Goal: Task Accomplishment & Management: Use online tool/utility

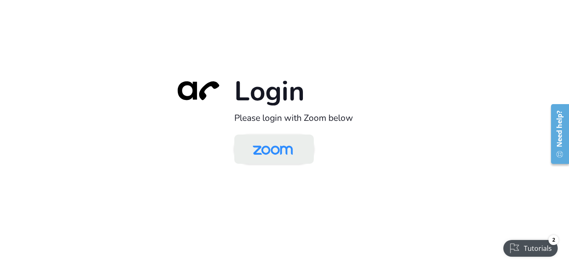
drag, startPoint x: 275, startPoint y: 154, endPoint x: 270, endPoint y: 152, distance: 5.7
click at [275, 154] on img at bounding box center [273, 149] width 58 height 27
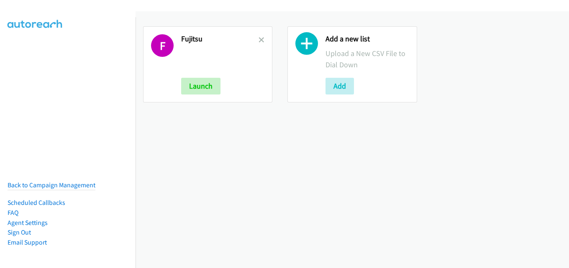
click at [261, 44] on link at bounding box center [262, 40] width 6 height 10
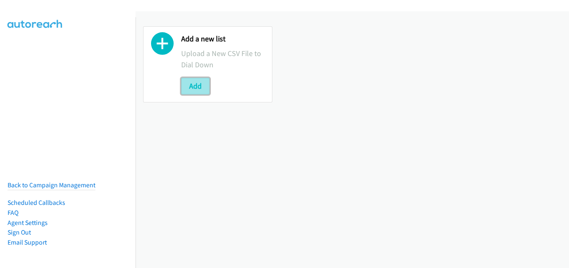
click at [201, 85] on button "Add" at bounding box center [195, 86] width 28 height 17
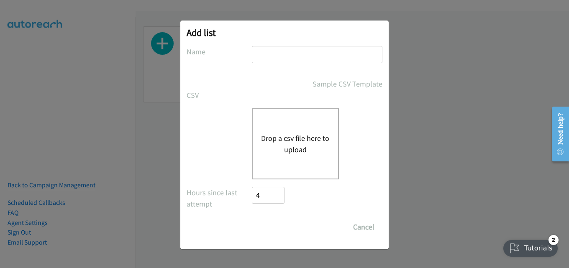
click at [282, 50] on input "text" at bounding box center [317, 54] width 131 height 17
type input "fujitsu"
click at [293, 140] on button "Drop a csv file here to upload" at bounding box center [295, 144] width 69 height 23
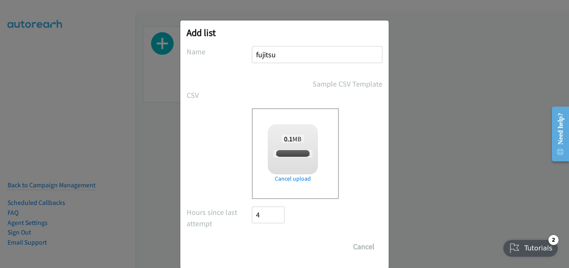
checkbox input "true"
click at [265, 240] on input "Save List" at bounding box center [274, 247] width 44 height 17
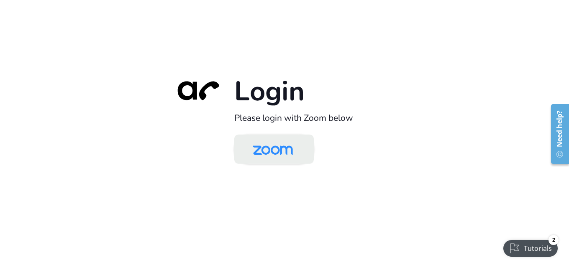
click at [271, 154] on img at bounding box center [273, 149] width 58 height 27
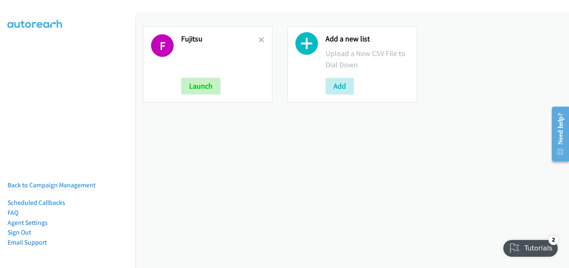
click at [263, 40] on div "F Fujitsu Launch" at bounding box center [207, 64] width 129 height 76
click at [259, 40] on icon at bounding box center [262, 41] width 6 height 6
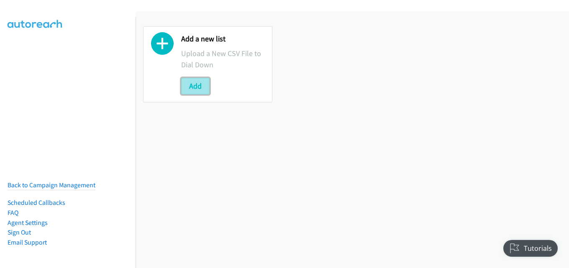
click at [184, 90] on button "Add" at bounding box center [195, 86] width 28 height 17
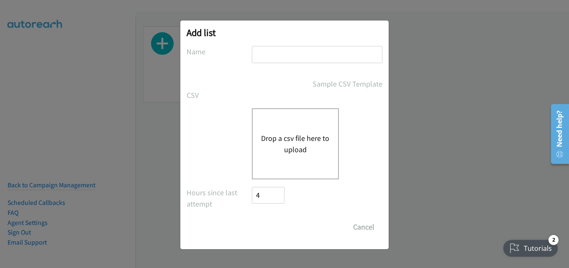
click at [292, 59] on input "text" at bounding box center [317, 54] width 131 height 17
type input "fujitsu"
click at [304, 117] on div "Drop a csv file here to upload" at bounding box center [295, 143] width 87 height 71
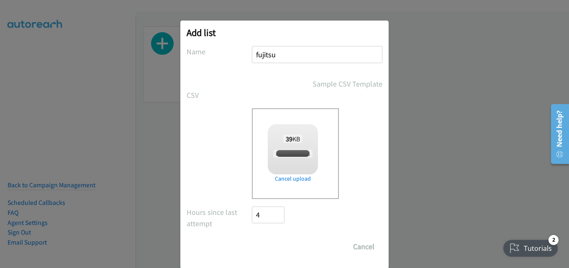
checkbox input "true"
click at [270, 245] on input "Save List" at bounding box center [274, 247] width 44 height 17
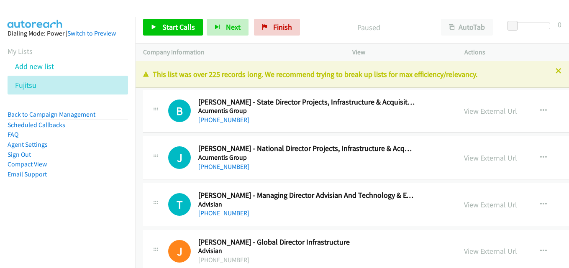
click at [556, 72] on icon at bounding box center [559, 72] width 6 height 6
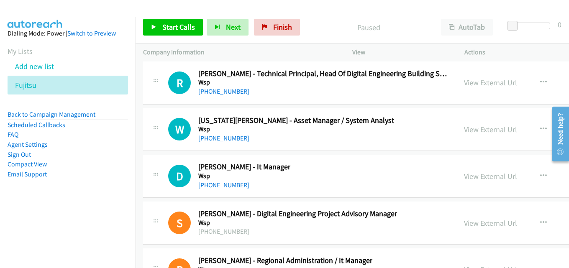
scroll to position [22422, 0]
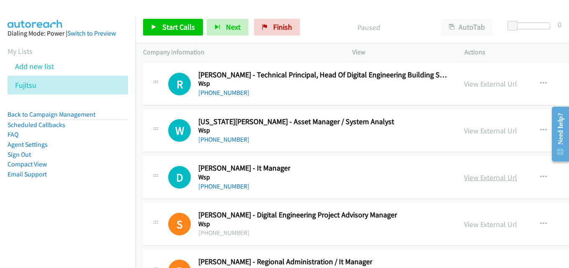
click at [464, 177] on link "View External Url" at bounding box center [490, 178] width 53 height 10
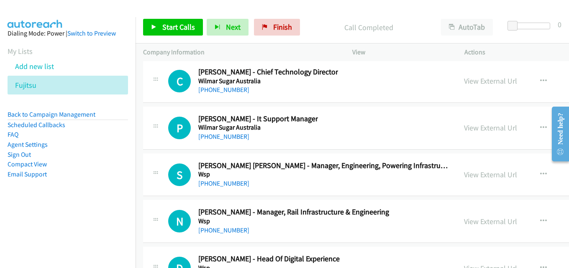
scroll to position [21334, 0]
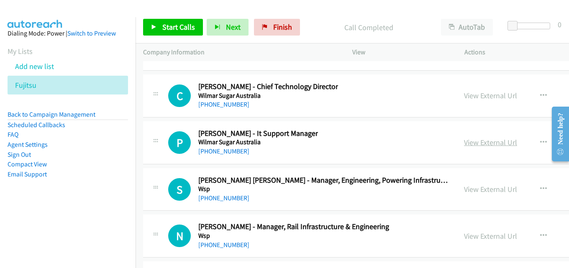
click at [464, 145] on link "View External Url" at bounding box center [490, 143] width 53 height 10
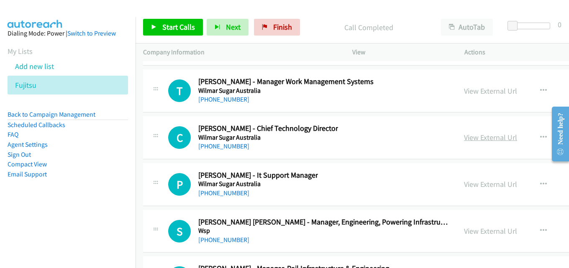
click at [464, 139] on link "View External Url" at bounding box center [490, 138] width 53 height 10
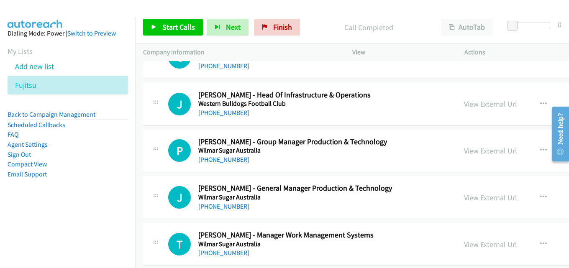
scroll to position [21125, 0]
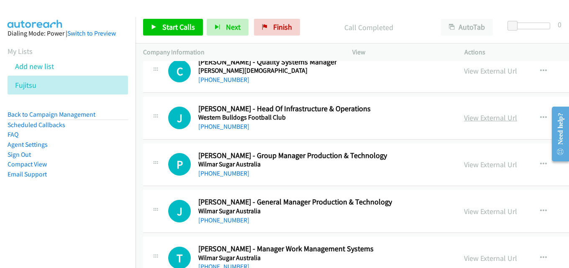
click at [464, 118] on link "View External Url" at bounding box center [490, 118] width 53 height 10
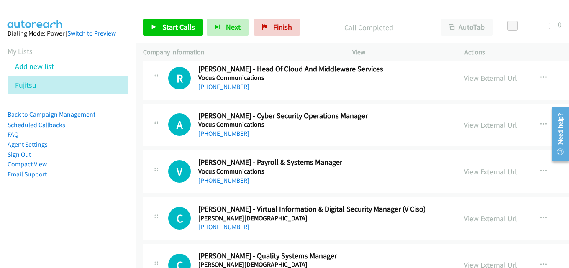
scroll to position [20915, 0]
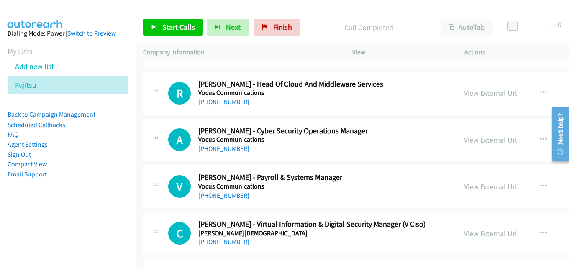
click at [464, 140] on link "View External Url" at bounding box center [490, 140] width 53 height 10
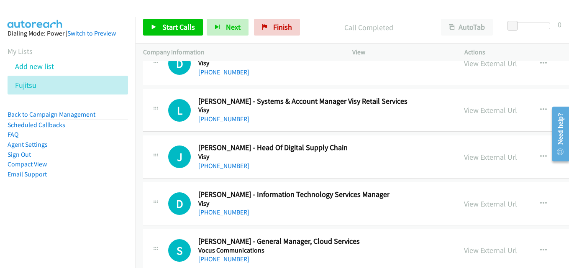
scroll to position [20622, 0]
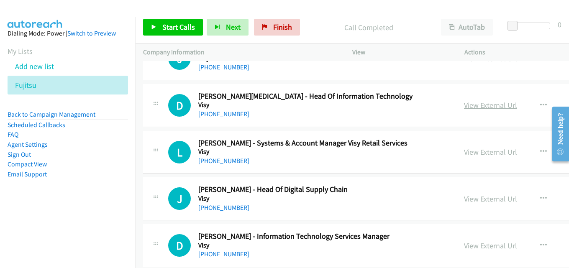
click at [464, 109] on link "View External Url" at bounding box center [490, 105] width 53 height 10
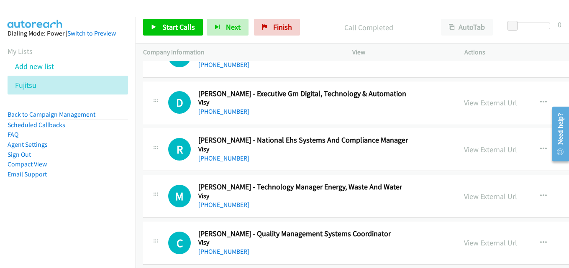
scroll to position [20162, 0]
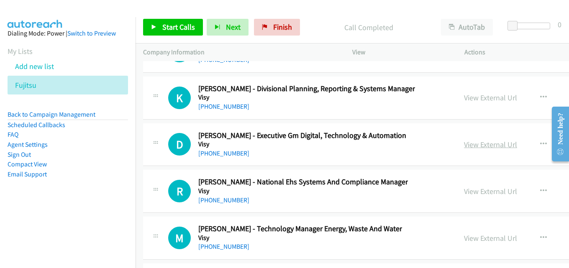
click at [464, 148] on link "View External Url" at bounding box center [490, 145] width 53 height 10
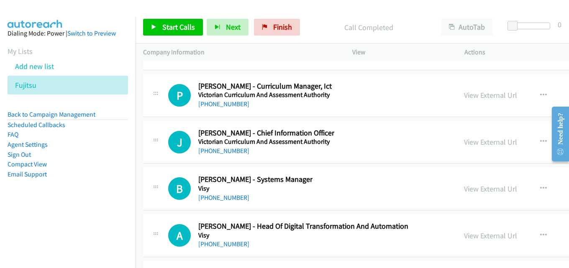
scroll to position [19869, 0]
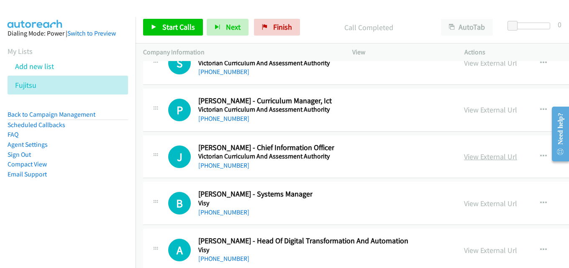
click at [464, 153] on link "View External Url" at bounding box center [490, 157] width 53 height 10
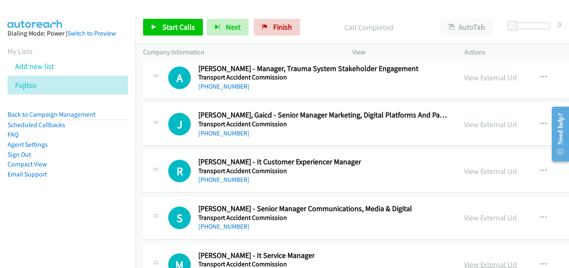
scroll to position [19283, 0]
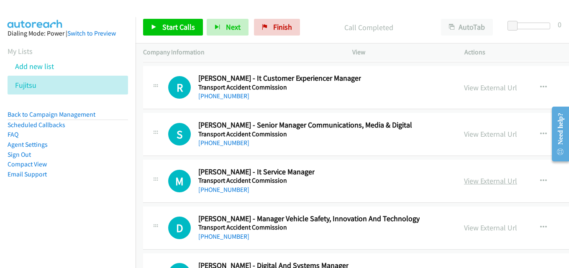
click at [464, 185] on link "View External Url" at bounding box center [490, 181] width 53 height 10
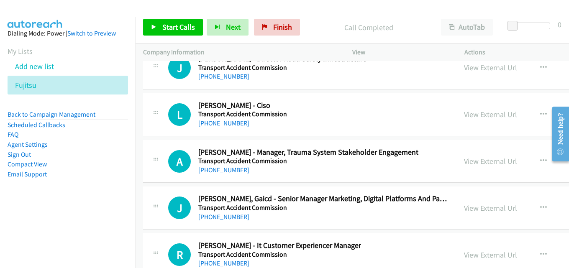
scroll to position [19073, 0]
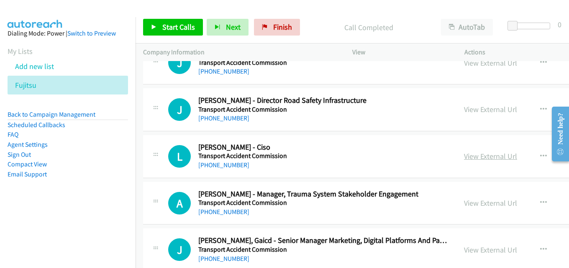
click at [464, 155] on link "View External Url" at bounding box center [490, 157] width 53 height 10
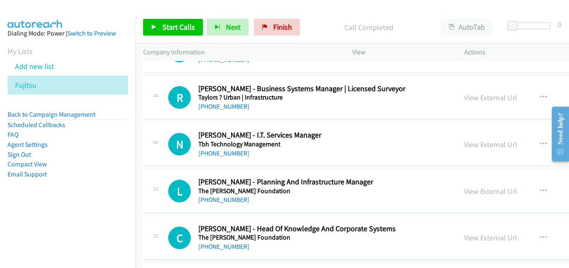
scroll to position [18696, 0]
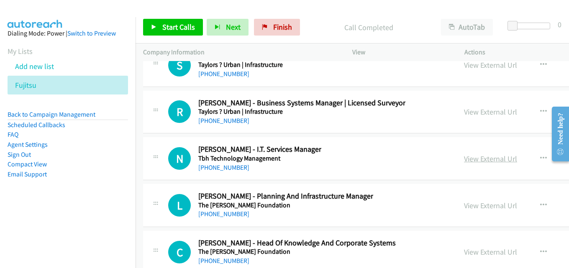
click at [464, 157] on link "View External Url" at bounding box center [490, 159] width 53 height 10
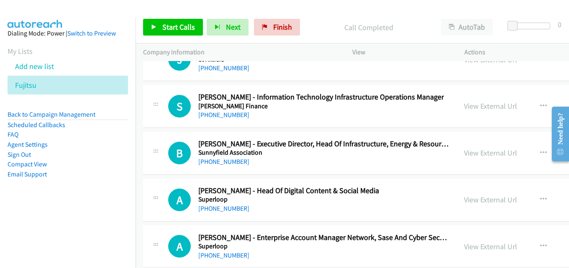
scroll to position [17022, 0]
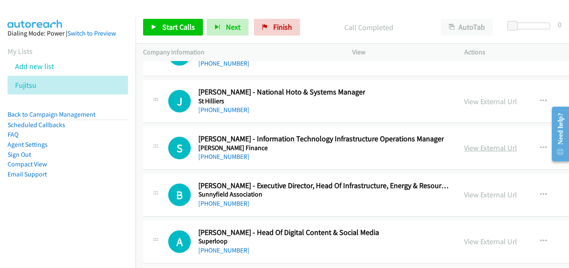
click at [464, 149] on link "View External Url" at bounding box center [490, 148] width 53 height 10
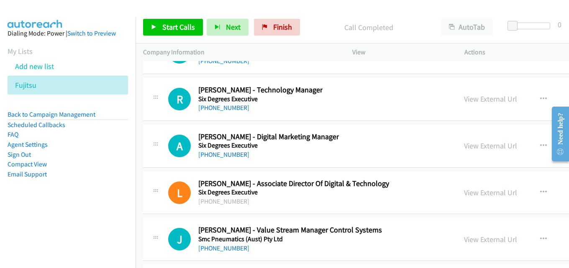
scroll to position [16813, 0]
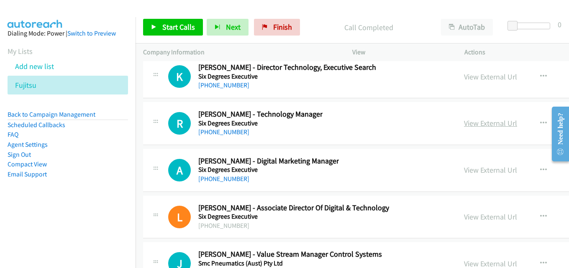
click at [464, 123] on link "View External Url" at bounding box center [490, 123] width 53 height 10
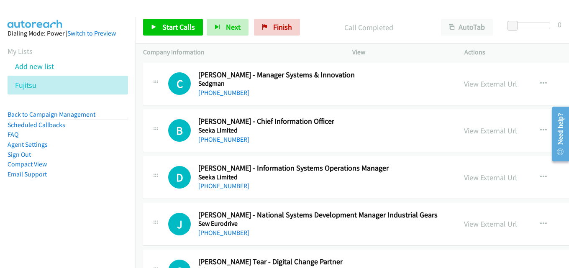
scroll to position [16436, 0]
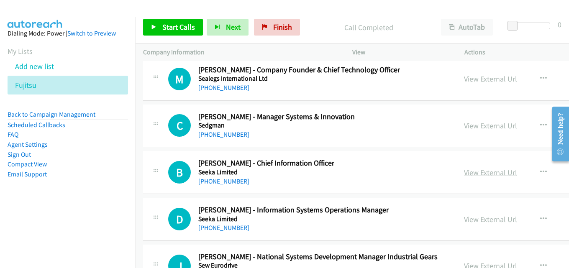
click at [464, 175] on link "View External Url" at bounding box center [490, 173] width 53 height 10
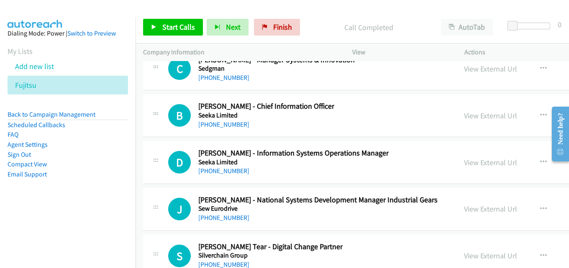
scroll to position [16478, 0]
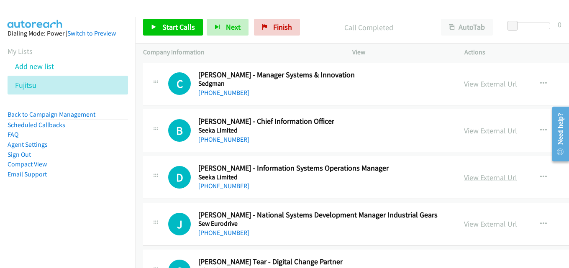
click at [464, 175] on link "View External Url" at bounding box center [490, 178] width 53 height 10
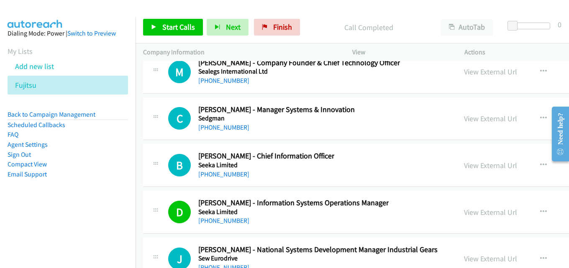
scroll to position [16436, 0]
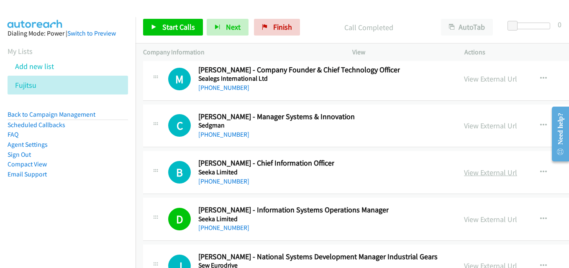
click at [464, 171] on link "View External Url" at bounding box center [490, 173] width 53 height 10
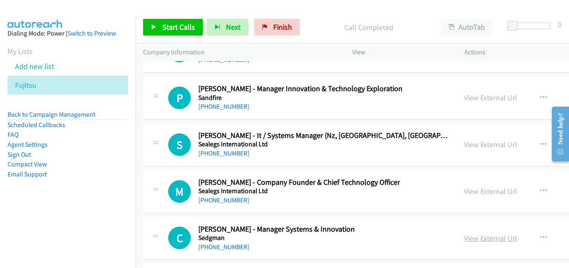
scroll to position [16310, 0]
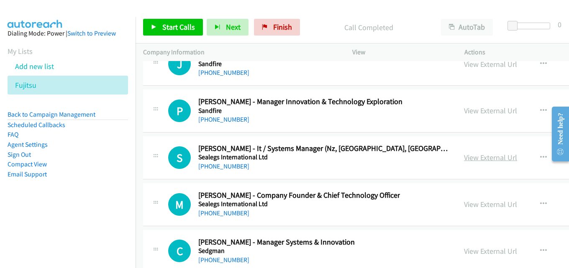
click at [464, 157] on link "View External Url" at bounding box center [490, 158] width 53 height 10
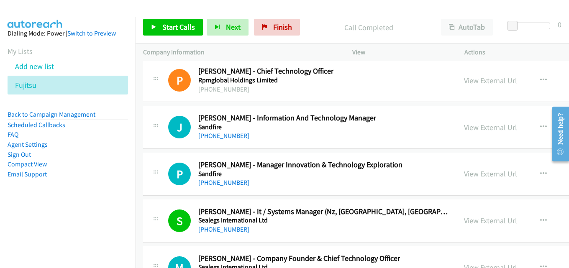
scroll to position [16226, 0]
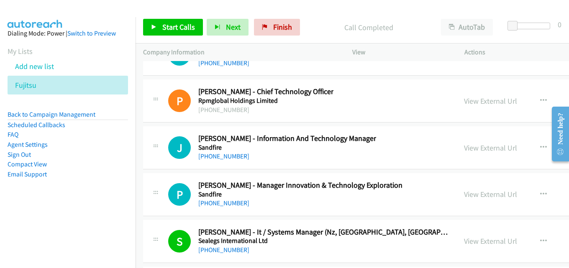
click at [464, 153] on div "View External Url" at bounding box center [490, 147] width 53 height 11
click at [464, 146] on link "View External Url" at bounding box center [490, 148] width 53 height 10
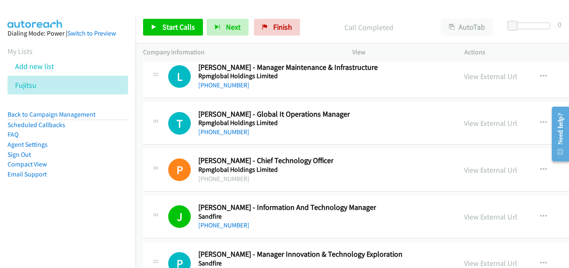
scroll to position [16143, 0]
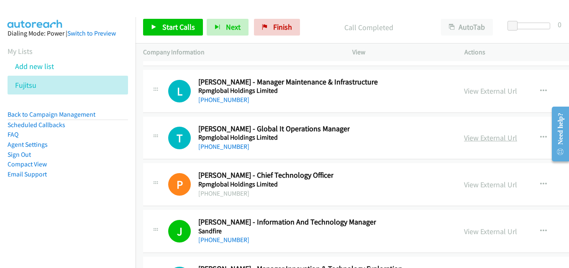
click at [464, 141] on link "View External Url" at bounding box center [490, 138] width 53 height 10
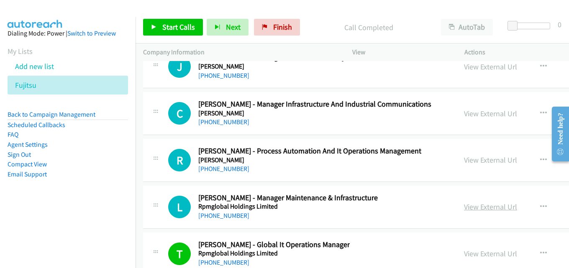
scroll to position [16017, 0]
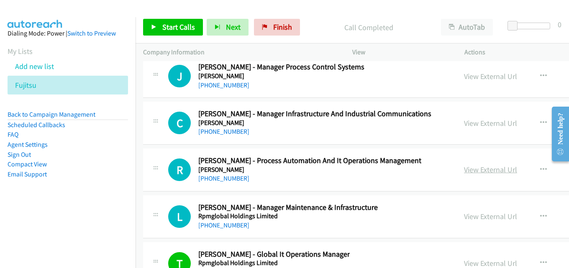
click at [464, 168] on link "View External Url" at bounding box center [490, 170] width 53 height 10
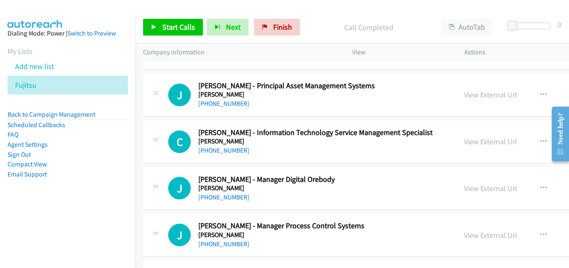
scroll to position [15850, 0]
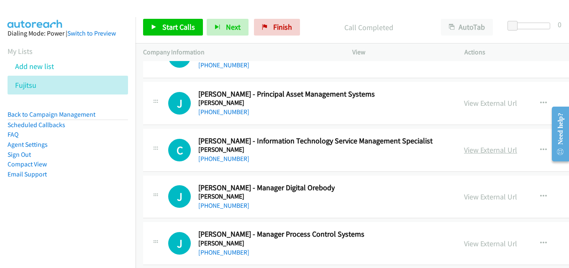
click at [464, 146] on link "View External Url" at bounding box center [490, 150] width 53 height 10
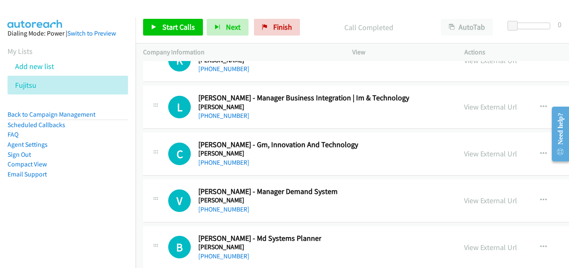
scroll to position [15557, 0]
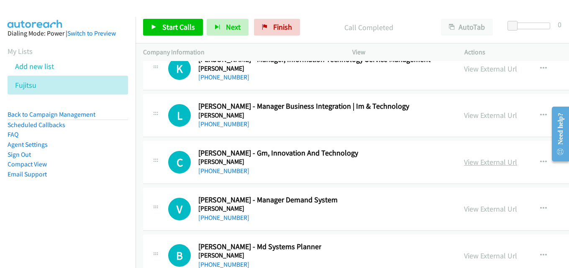
click at [464, 158] on link "View External Url" at bounding box center [490, 162] width 53 height 10
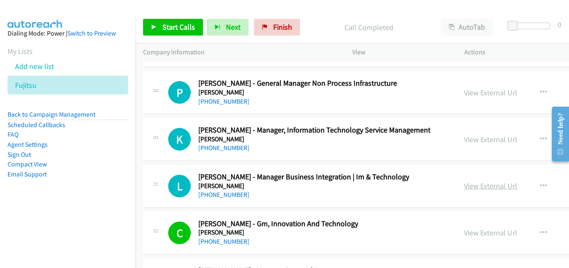
scroll to position [15473, 0]
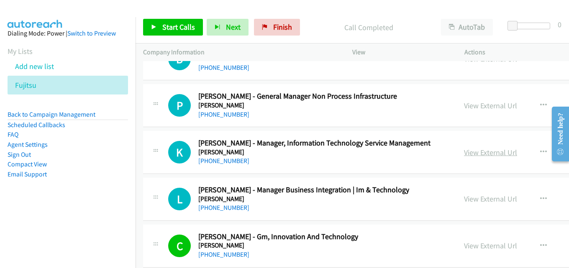
click at [464, 154] on link "View External Url" at bounding box center [490, 153] width 53 height 10
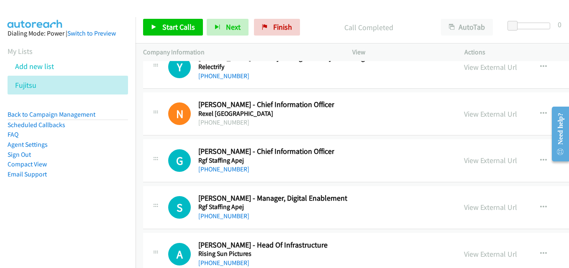
scroll to position [14761, 0]
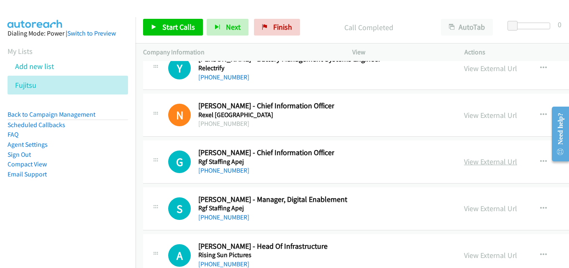
click at [464, 160] on link "View External Url" at bounding box center [490, 162] width 53 height 10
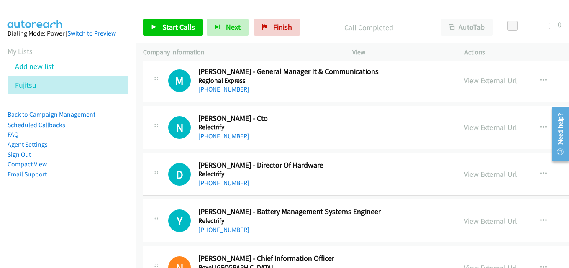
scroll to position [14594, 0]
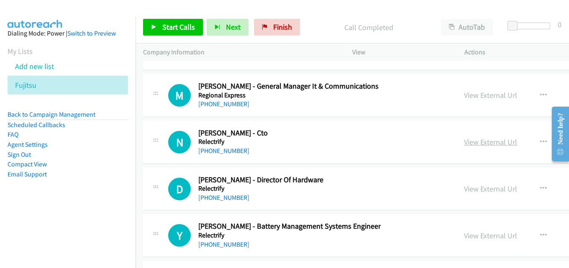
click at [464, 144] on link "View External Url" at bounding box center [490, 142] width 53 height 10
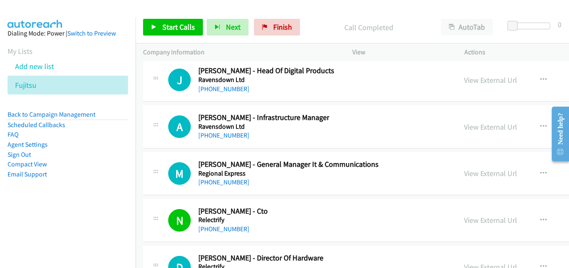
scroll to position [14510, 0]
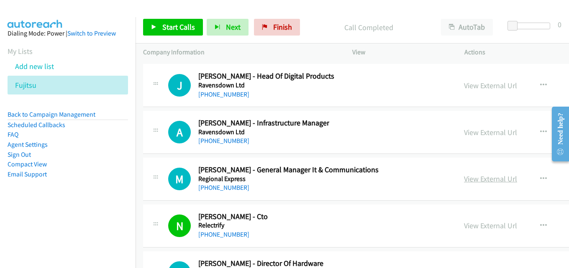
click at [464, 177] on link "View External Url" at bounding box center [490, 179] width 53 height 10
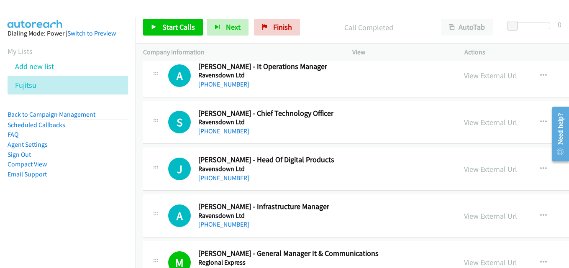
scroll to position [14384, 0]
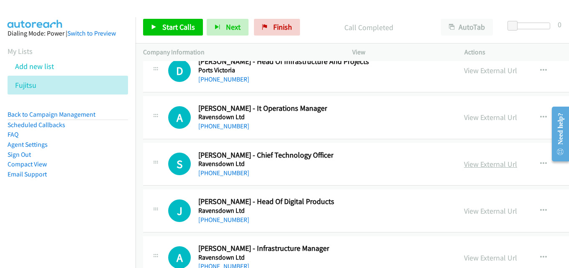
click at [464, 163] on link "View External Url" at bounding box center [490, 165] width 53 height 10
click at [464, 119] on link "View External Url" at bounding box center [490, 118] width 53 height 10
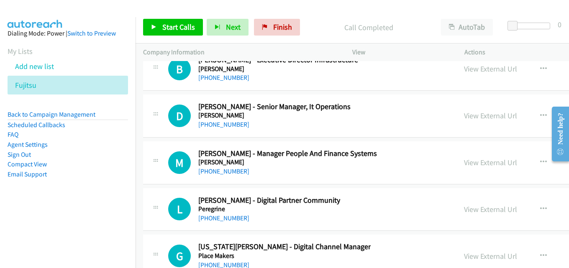
scroll to position [14091, 0]
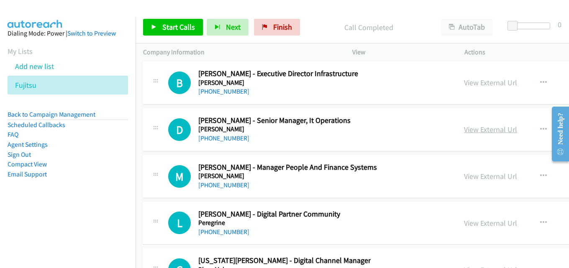
click at [464, 131] on link "View External Url" at bounding box center [490, 130] width 53 height 10
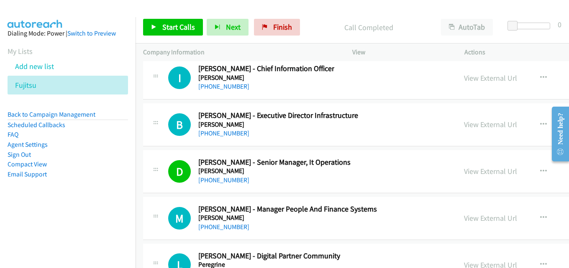
scroll to position [14008, 0]
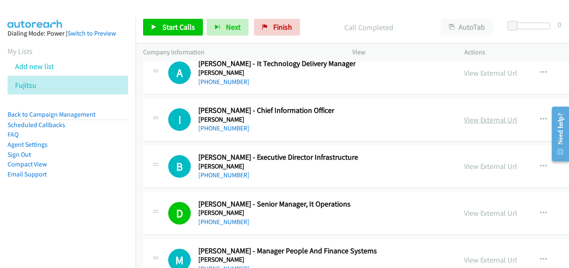
click at [464, 123] on link "View External Url" at bounding box center [490, 120] width 53 height 10
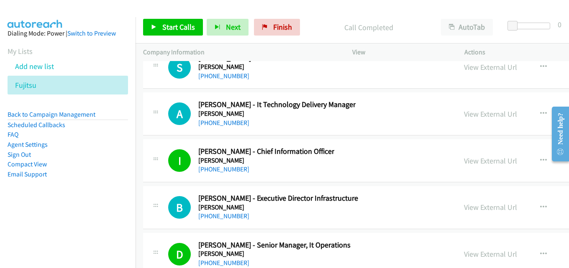
scroll to position [13924, 0]
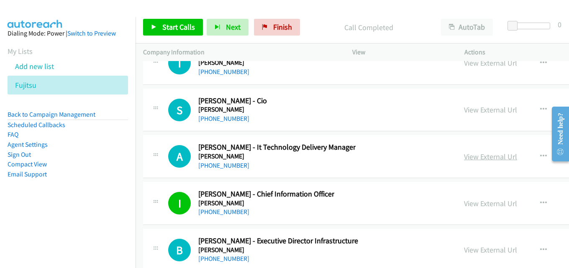
click at [464, 155] on link "View External Url" at bounding box center [490, 157] width 53 height 10
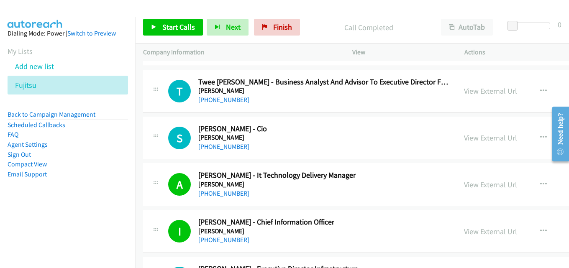
scroll to position [13882, 0]
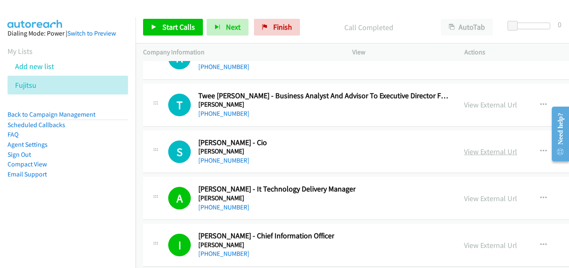
click at [464, 153] on link "View External Url" at bounding box center [490, 152] width 53 height 10
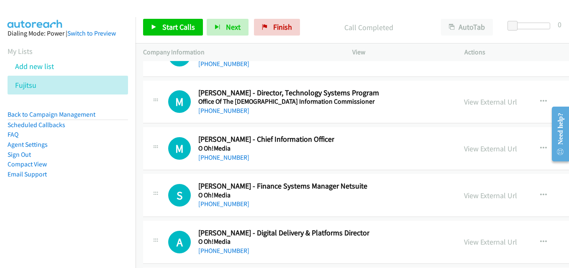
scroll to position [13463, 0]
click at [464, 153] on link "View External Url" at bounding box center [490, 149] width 53 height 10
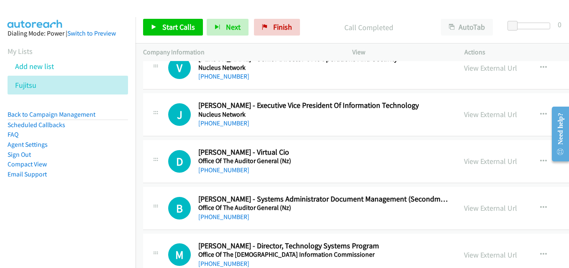
scroll to position [13296, 0]
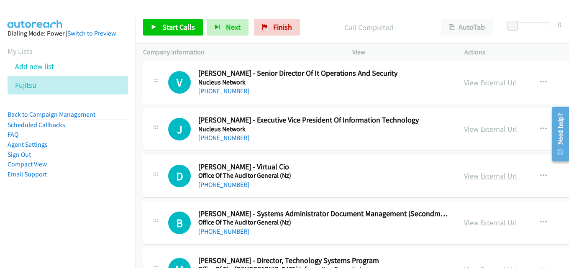
click at [464, 175] on link "View External Url" at bounding box center [490, 176] width 53 height 10
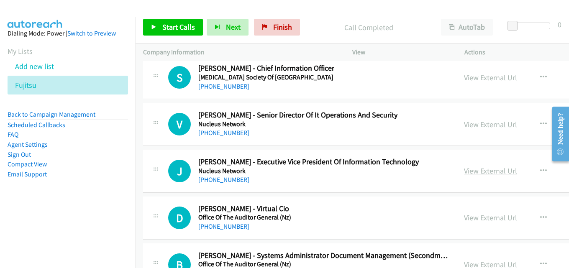
click at [464, 173] on link "View External Url" at bounding box center [490, 171] width 53 height 10
click at [464, 126] on link "View External Url" at bounding box center [490, 125] width 53 height 10
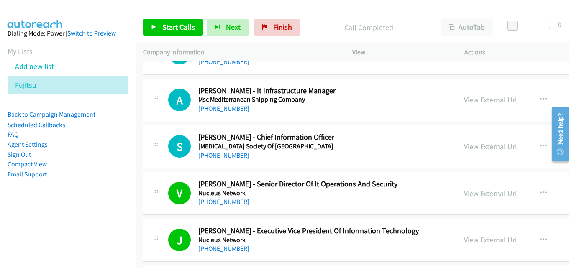
scroll to position [13170, 0]
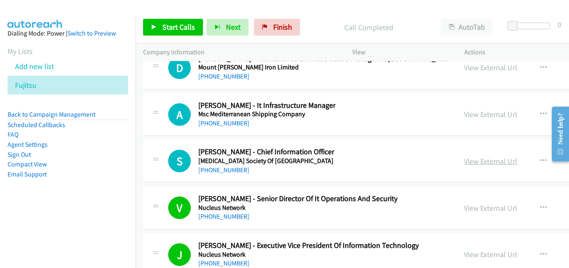
click at [464, 161] on link "View External Url" at bounding box center [490, 162] width 53 height 10
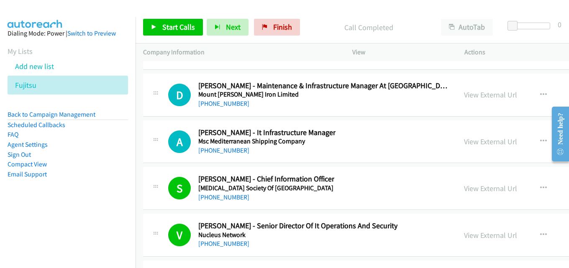
scroll to position [13128, 0]
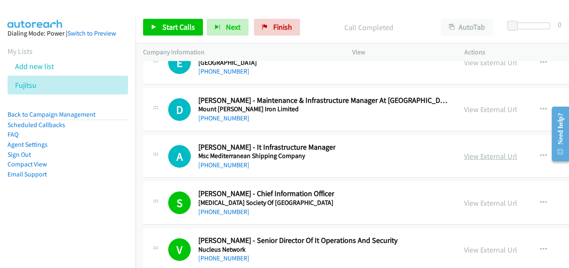
click at [464, 154] on link "View External Url" at bounding box center [490, 157] width 53 height 10
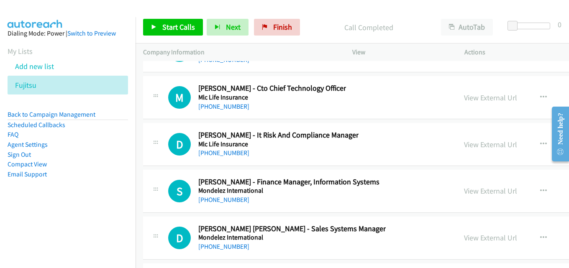
scroll to position [12752, 0]
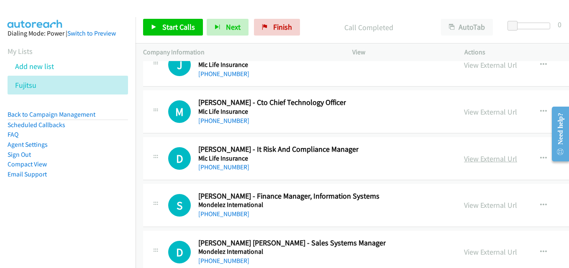
click at [464, 154] on link "View External Url" at bounding box center [490, 159] width 53 height 10
click at [464, 113] on link "View External Url" at bounding box center [490, 112] width 53 height 10
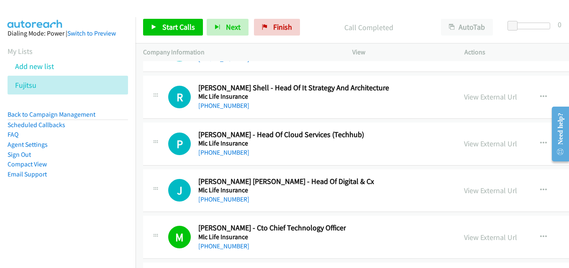
scroll to position [12584, 0]
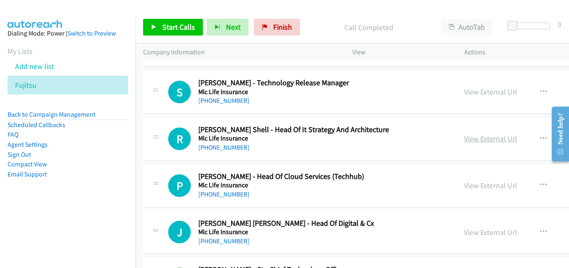
click at [464, 139] on link "View External Url" at bounding box center [490, 139] width 53 height 10
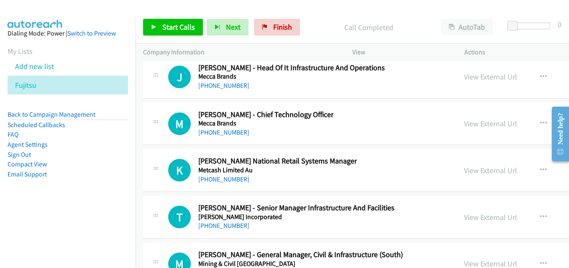
scroll to position [11621, 0]
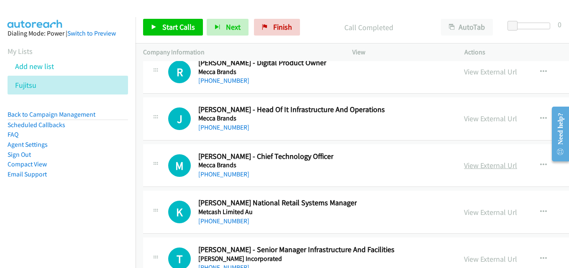
click at [464, 168] on link "View External Url" at bounding box center [490, 166] width 53 height 10
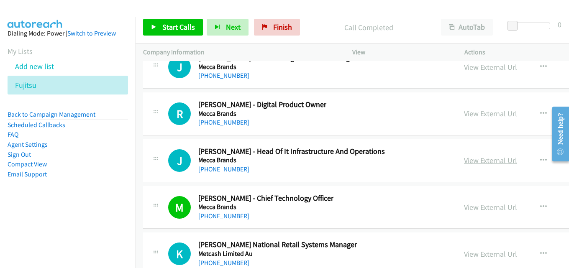
click at [464, 161] on link "View External Url" at bounding box center [490, 161] width 53 height 10
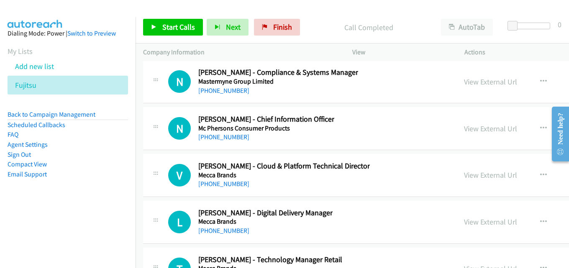
scroll to position [10993, 0]
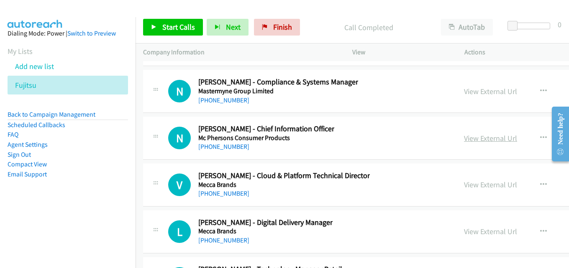
click at [464, 136] on link "View External Url" at bounding box center [490, 139] width 53 height 10
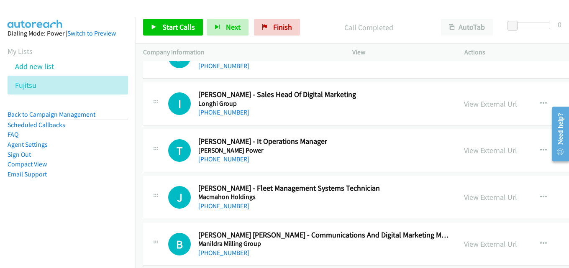
scroll to position [10784, 0]
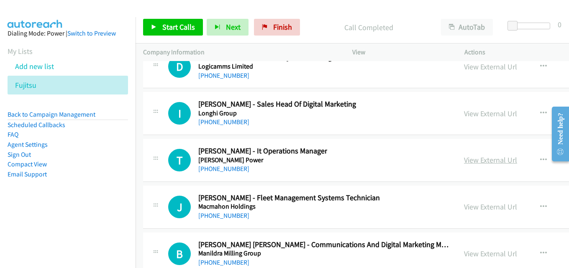
click at [464, 159] on link "View External Url" at bounding box center [490, 160] width 53 height 10
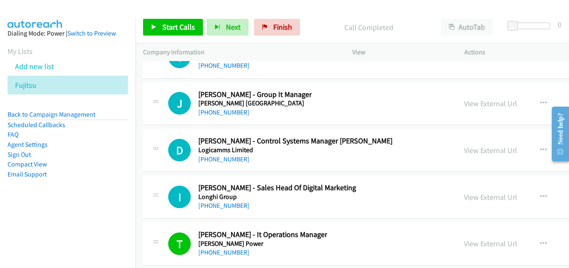
scroll to position [10658, 0]
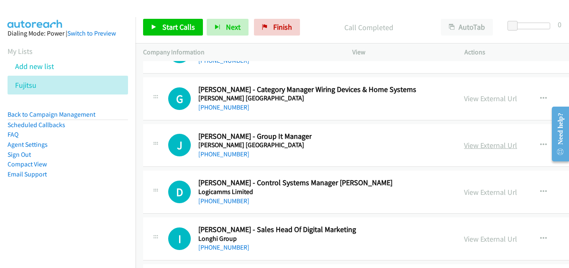
click at [464, 147] on link "View External Url" at bounding box center [490, 146] width 53 height 10
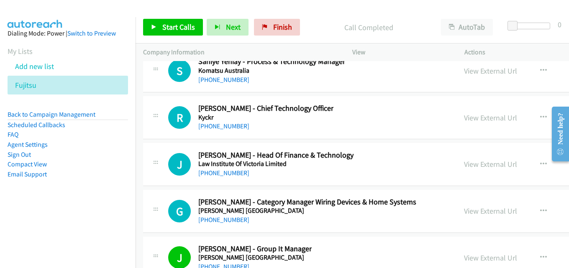
scroll to position [10533, 0]
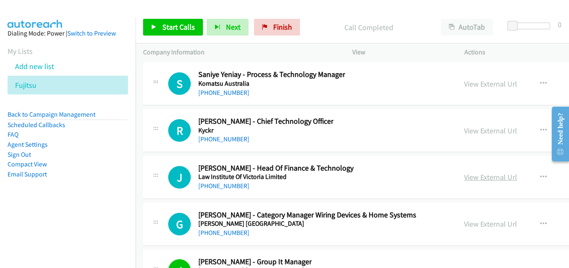
click at [464, 178] on link "View External Url" at bounding box center [490, 177] width 53 height 10
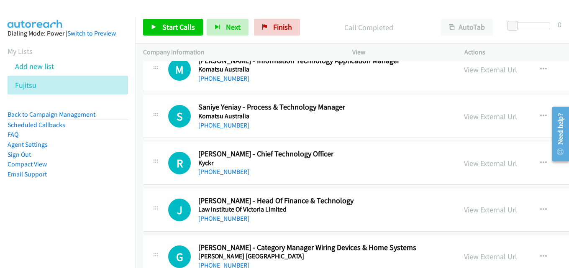
scroll to position [10491, 0]
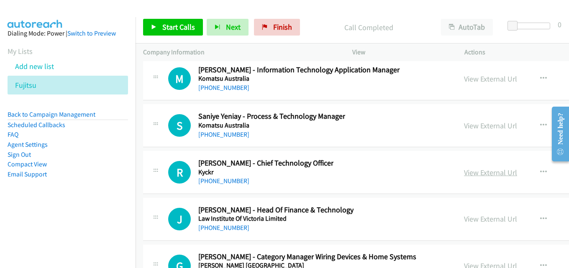
click at [464, 173] on link "View External Url" at bounding box center [490, 173] width 53 height 10
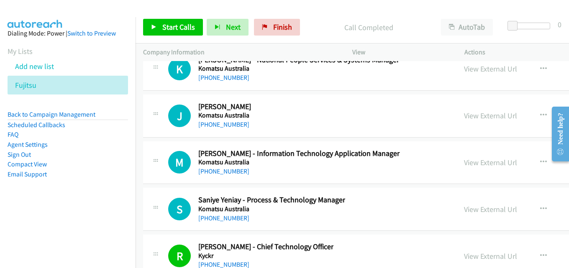
scroll to position [10365, 0]
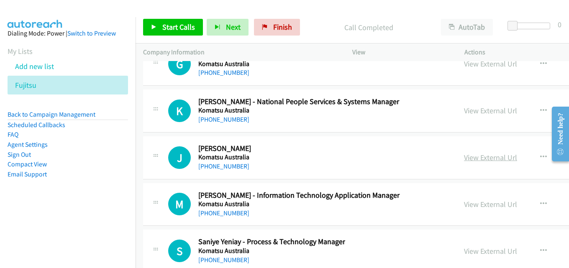
click at [464, 157] on link "View External Url" at bounding box center [490, 158] width 53 height 10
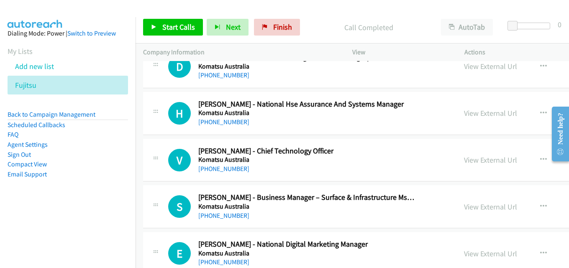
scroll to position [10114, 0]
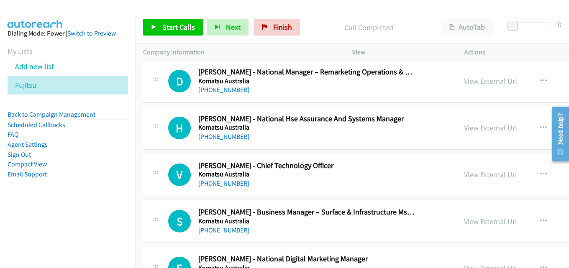
click at [464, 171] on link "View External Url" at bounding box center [490, 175] width 53 height 10
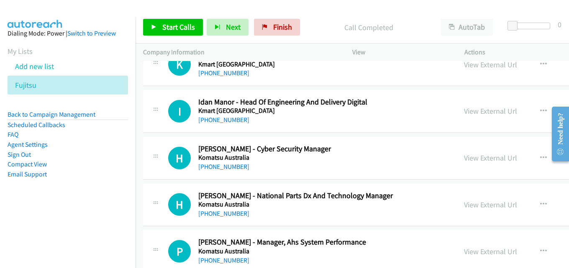
scroll to position [9863, 0]
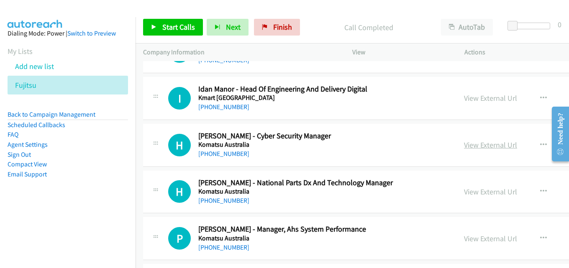
click at [464, 142] on link "View External Url" at bounding box center [490, 145] width 53 height 10
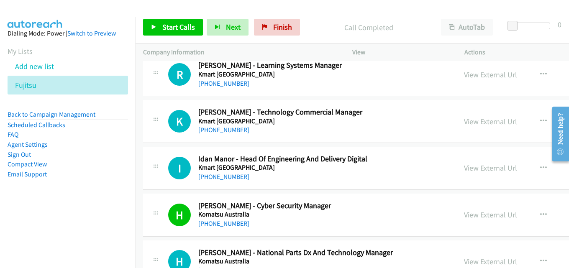
scroll to position [9779, 0]
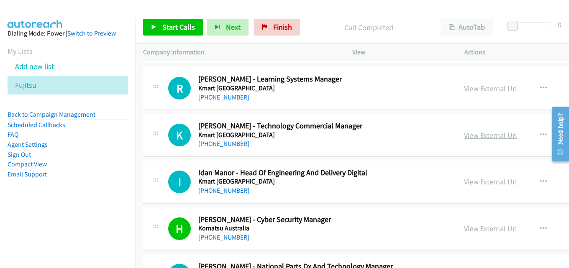
click at [464, 139] on link "View External Url" at bounding box center [490, 136] width 53 height 10
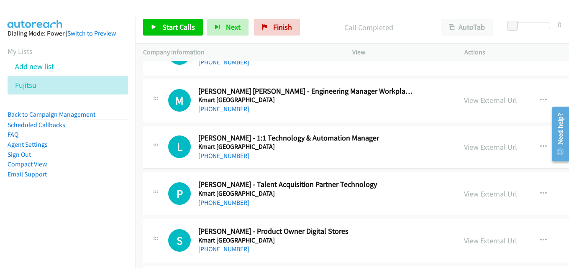
scroll to position [9151, 0]
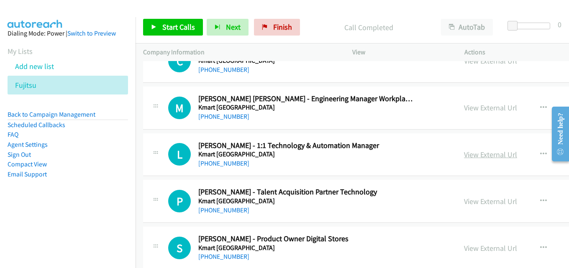
click at [464, 157] on link "View External Url" at bounding box center [490, 155] width 53 height 10
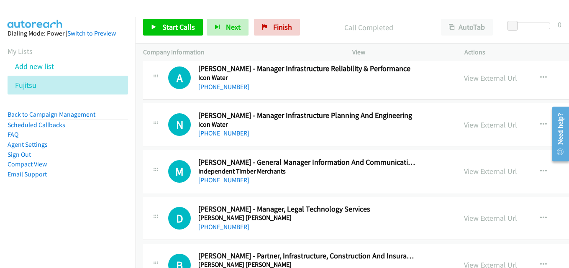
scroll to position [8774, 0]
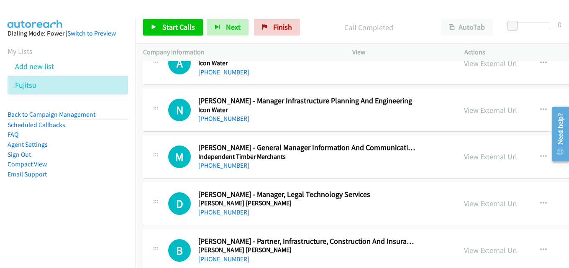
click at [464, 154] on link "View External Url" at bounding box center [490, 157] width 53 height 10
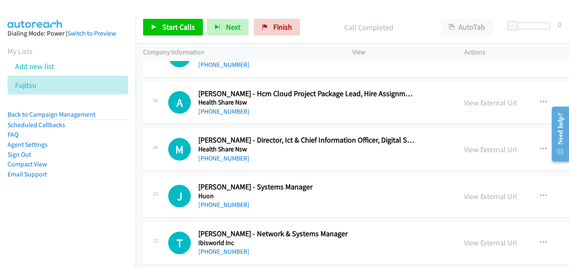
scroll to position [8440, 0]
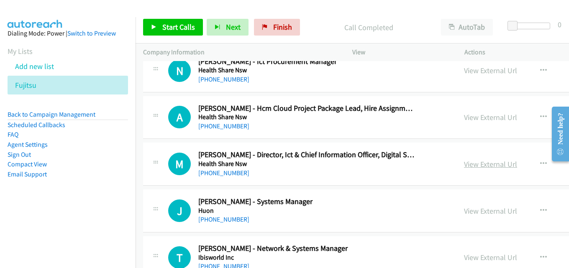
click at [464, 160] on link "View External Url" at bounding box center [490, 165] width 53 height 10
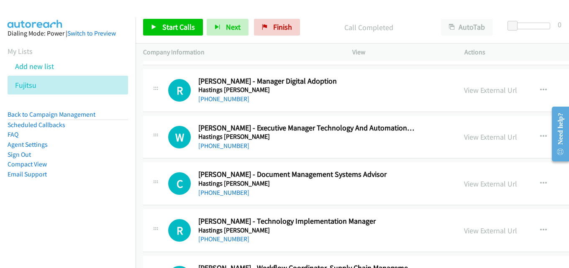
scroll to position [7895, 0]
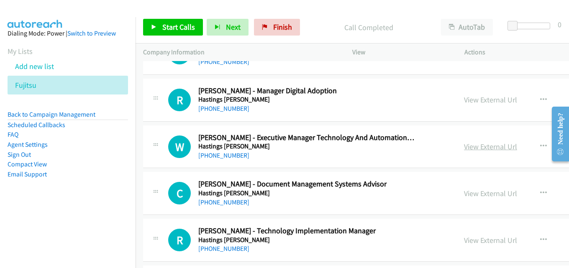
click at [464, 144] on link "View External Url" at bounding box center [490, 147] width 53 height 10
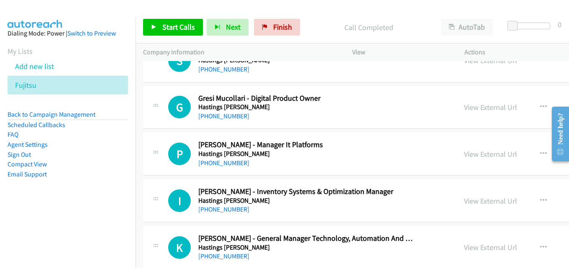
scroll to position [7686, 0]
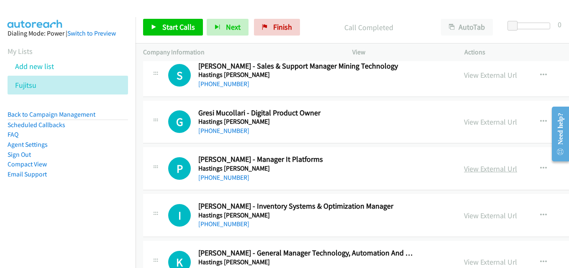
click at [464, 170] on link "View External Url" at bounding box center [490, 169] width 53 height 10
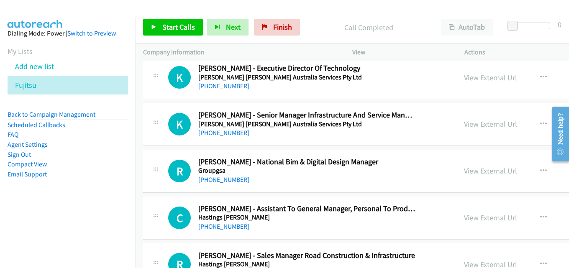
scroll to position [7267, 0]
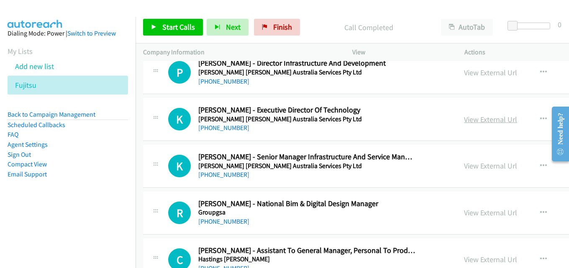
click at [464, 120] on link "View External Url" at bounding box center [490, 120] width 53 height 10
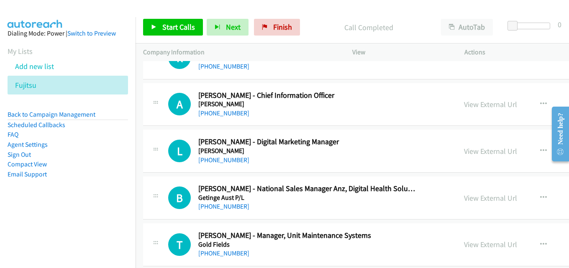
scroll to position [6932, 0]
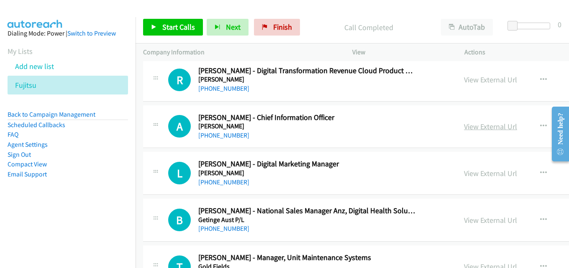
click at [464, 129] on link "View External Url" at bounding box center [490, 127] width 53 height 10
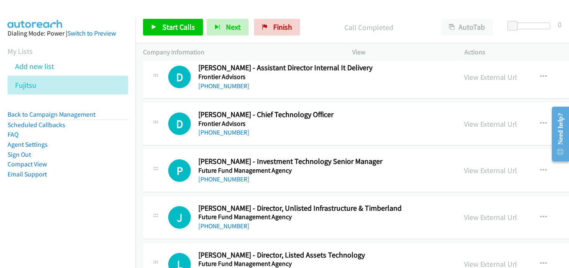
scroll to position [6472, 0]
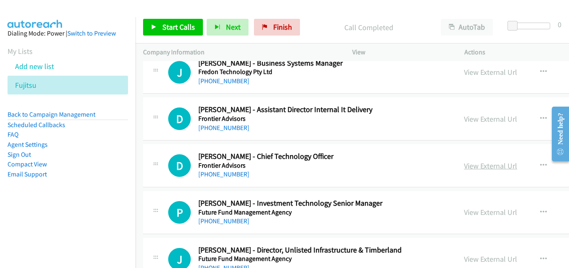
click at [464, 170] on link "View External Url" at bounding box center [490, 166] width 53 height 10
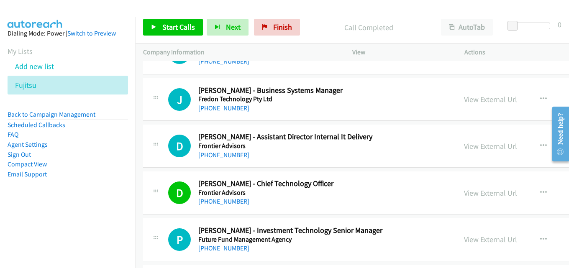
scroll to position [6430, 0]
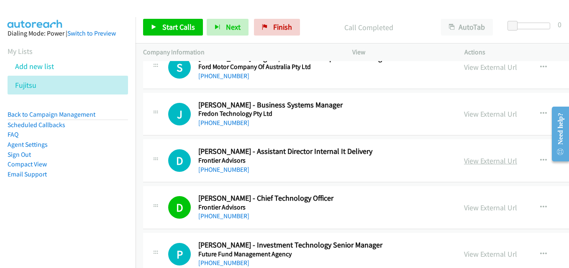
click at [464, 162] on link "View External Url" at bounding box center [490, 161] width 53 height 10
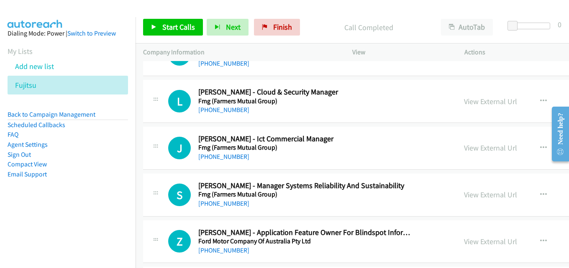
scroll to position [6053, 0]
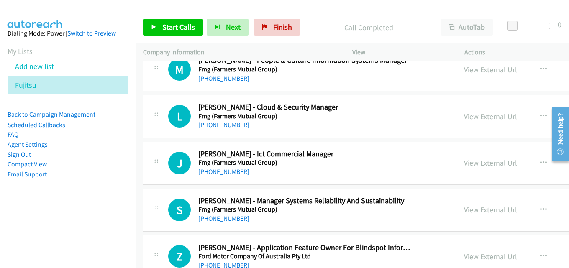
click at [464, 164] on link "View External Url" at bounding box center [490, 163] width 53 height 10
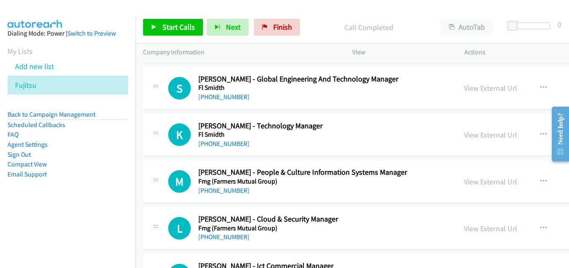
scroll to position [5928, 0]
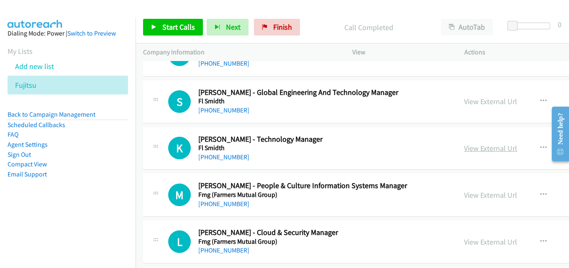
click at [464, 149] on link "View External Url" at bounding box center [490, 149] width 53 height 10
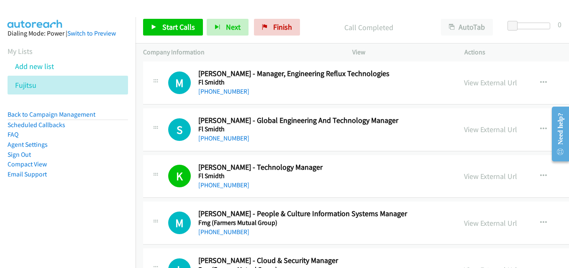
scroll to position [5886, 0]
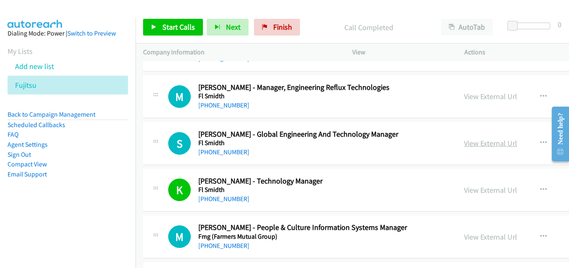
click at [464, 142] on link "View External Url" at bounding box center [490, 144] width 53 height 10
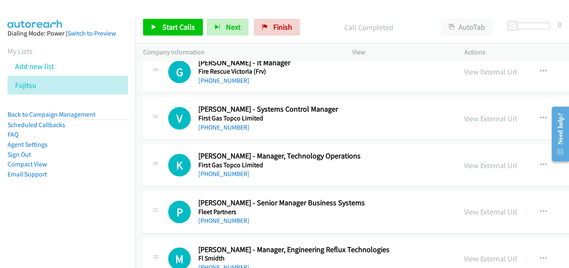
scroll to position [5718, 0]
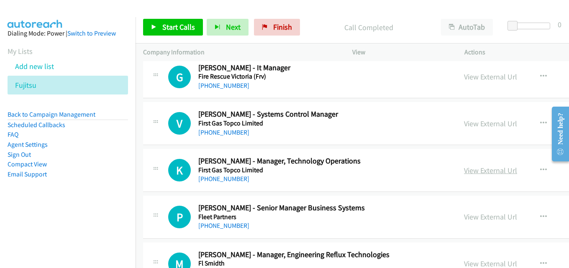
click at [464, 169] on link "View External Url" at bounding box center [490, 171] width 53 height 10
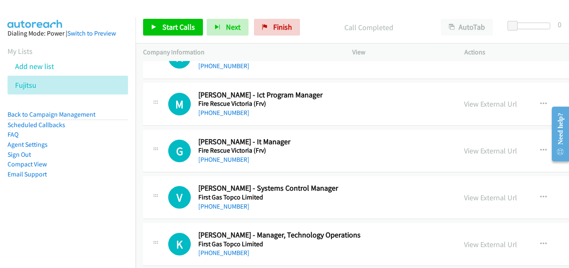
scroll to position [5635, 0]
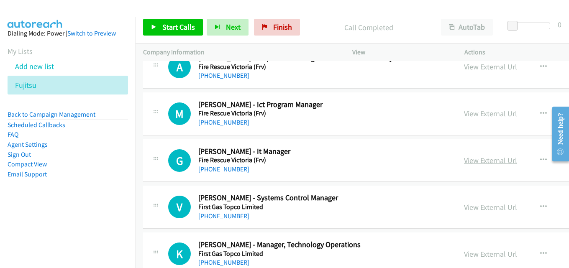
click at [464, 161] on link "View External Url" at bounding box center [490, 161] width 53 height 10
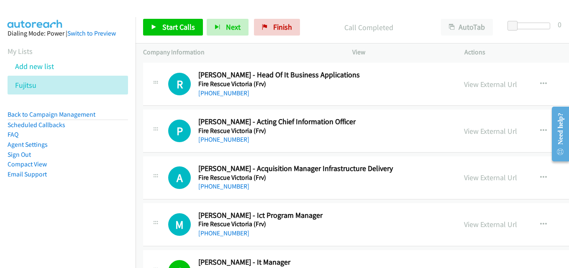
scroll to position [5509, 0]
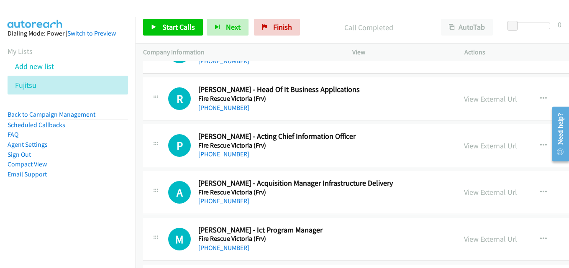
click at [464, 142] on link "View External Url" at bounding box center [490, 146] width 53 height 10
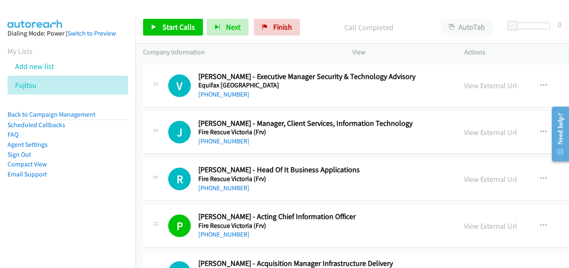
scroll to position [5425, 0]
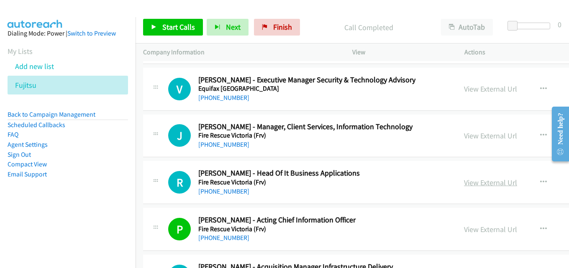
click at [464, 180] on link "View External Url" at bounding box center [490, 183] width 53 height 10
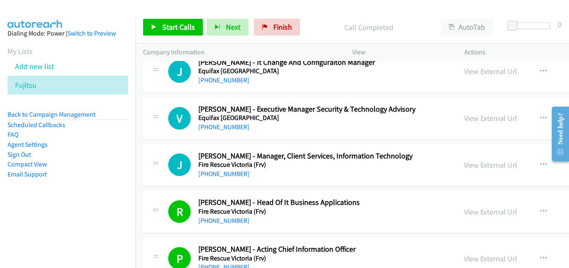
scroll to position [5383, 0]
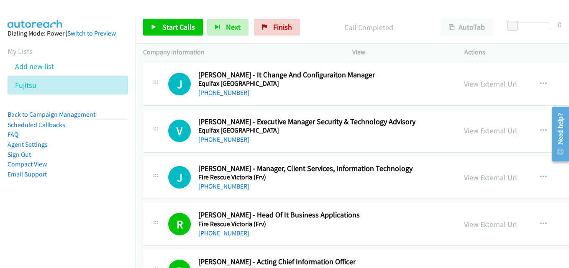
click at [464, 128] on link "View External Url" at bounding box center [490, 131] width 53 height 10
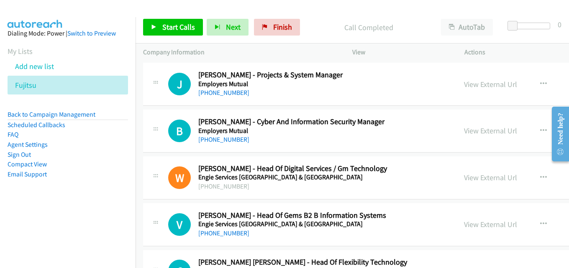
scroll to position [5049, 0]
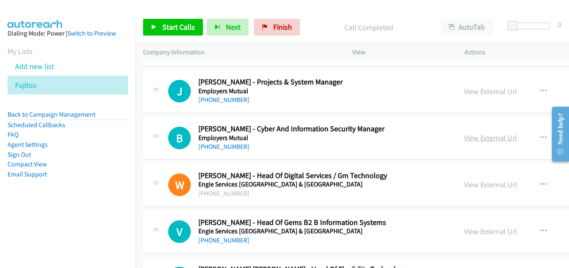
click at [464, 133] on link "View External Url" at bounding box center [490, 138] width 53 height 10
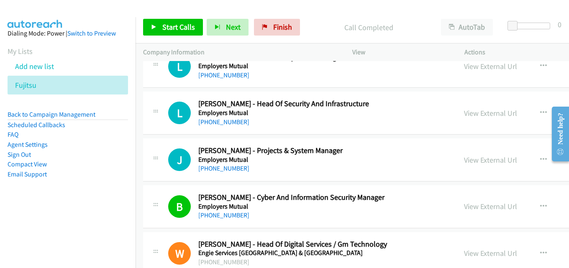
scroll to position [4965, 0]
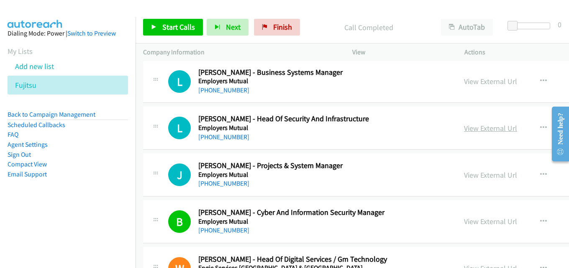
click at [464, 131] on link "View External Url" at bounding box center [490, 129] width 53 height 10
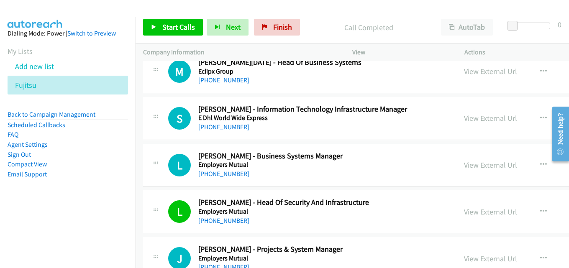
scroll to position [4839, 0]
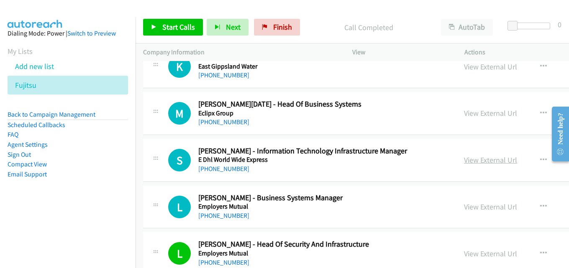
click at [464, 163] on link "View External Url" at bounding box center [490, 160] width 53 height 10
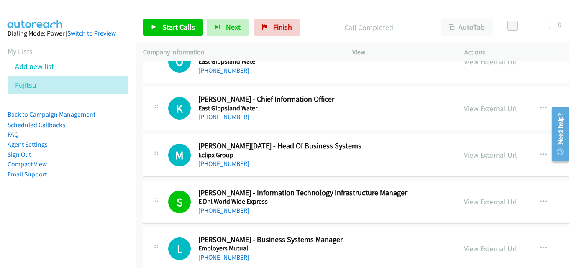
scroll to position [4755, 0]
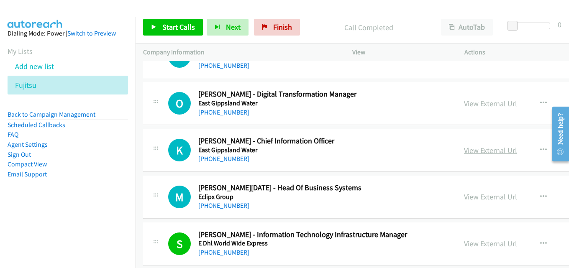
click at [464, 149] on link "View External Url" at bounding box center [490, 151] width 53 height 10
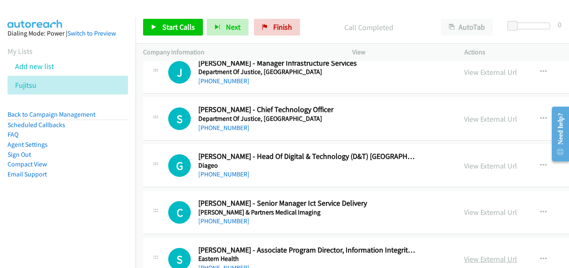
scroll to position [4211, 0]
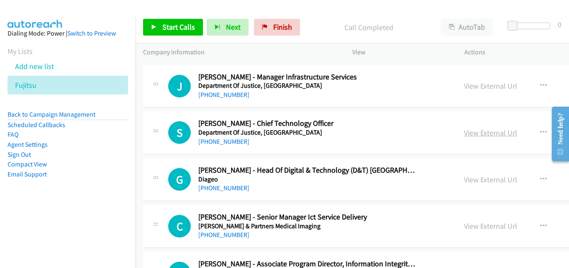
click at [464, 136] on link "View External Url" at bounding box center [490, 133] width 53 height 10
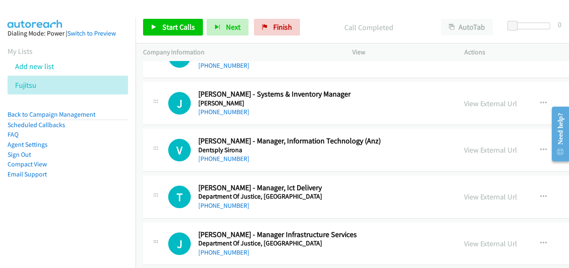
scroll to position [4044, 0]
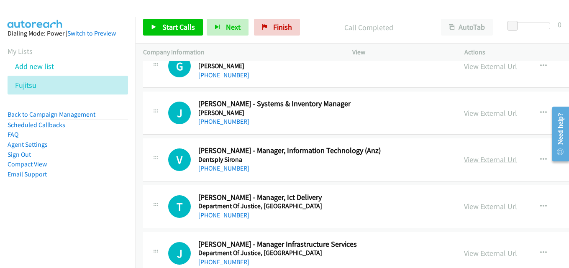
click at [464, 161] on link "View External Url" at bounding box center [490, 160] width 53 height 10
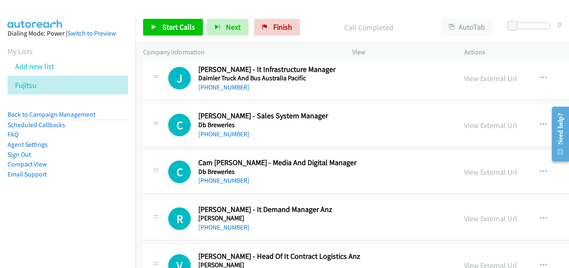
scroll to position [3709, 0]
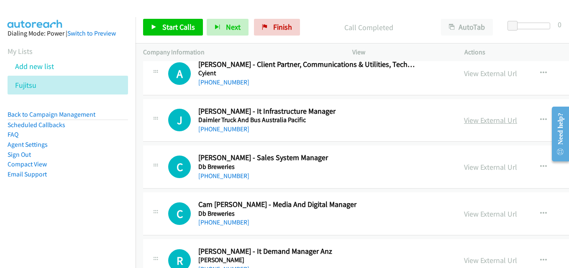
click at [464, 123] on link "View External Url" at bounding box center [490, 121] width 53 height 10
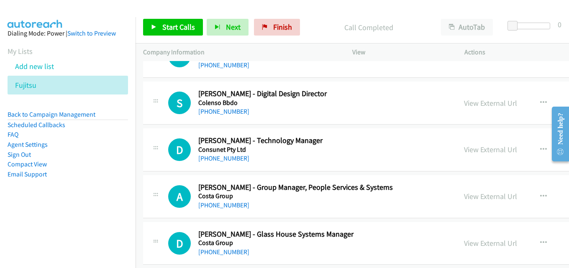
scroll to position [3290, 0]
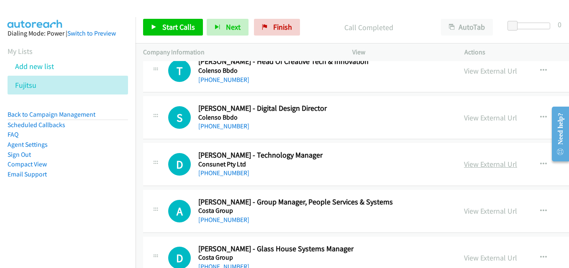
click at [464, 167] on link "View External Url" at bounding box center [490, 165] width 53 height 10
